Goal: Transaction & Acquisition: Purchase product/service

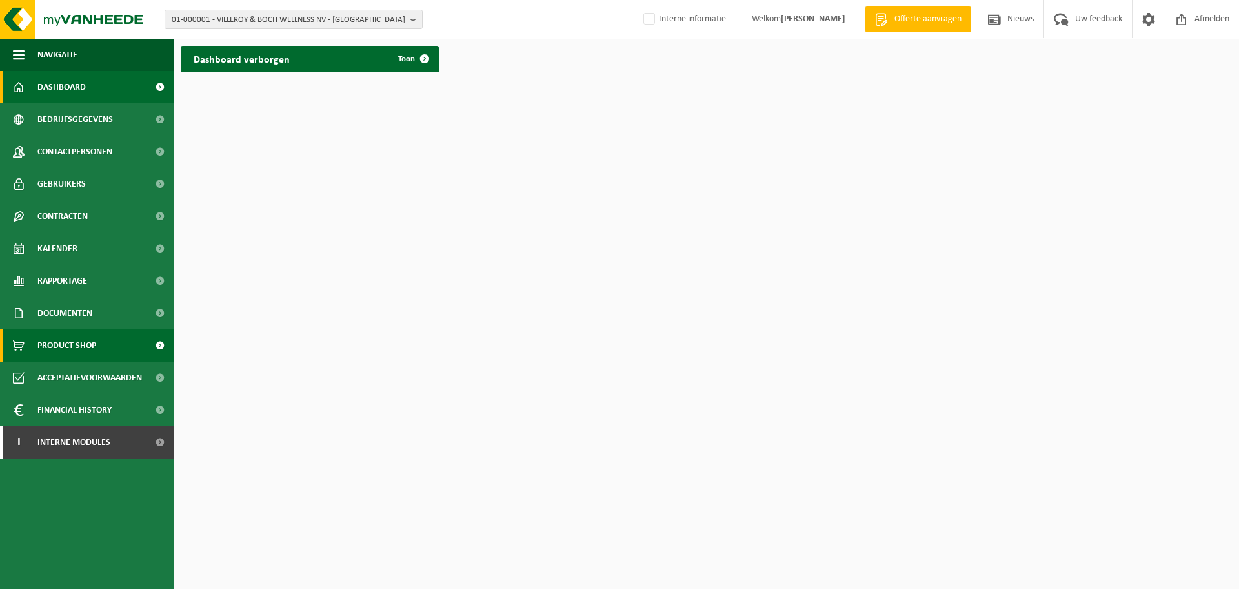
click at [90, 338] on span "Product Shop" at bounding box center [66, 345] width 59 height 32
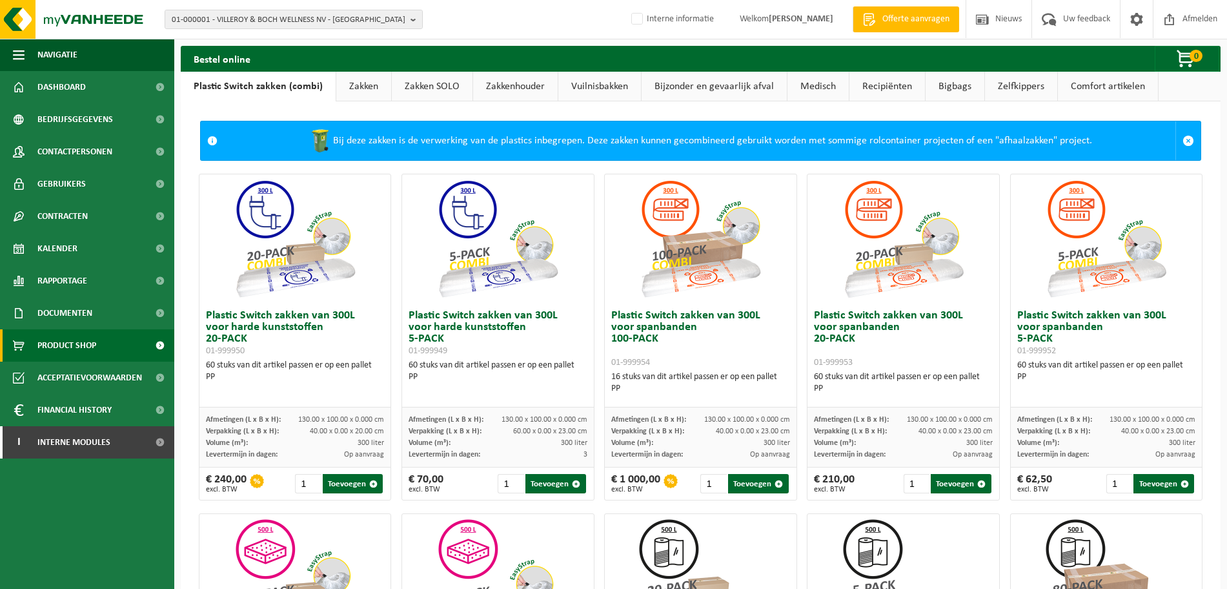
click at [534, 88] on link "Zakkenhouder" at bounding box center [515, 87] width 85 height 30
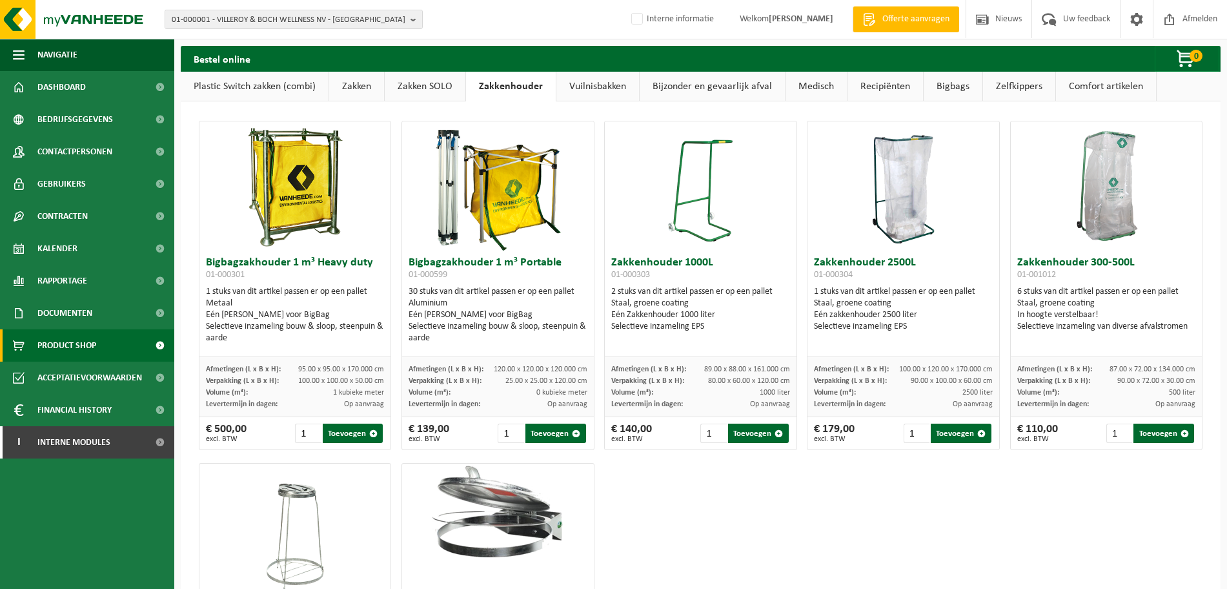
click at [343, 88] on link "Zakken" at bounding box center [356, 87] width 55 height 30
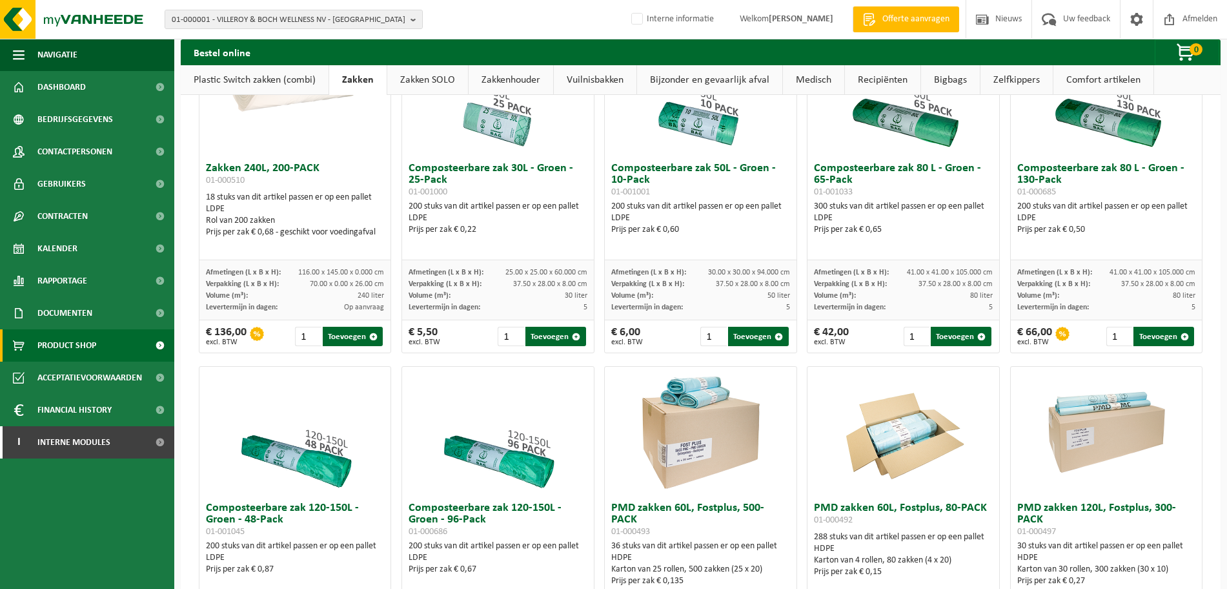
scroll to position [403, 0]
